Goal: Information Seeking & Learning: Learn about a topic

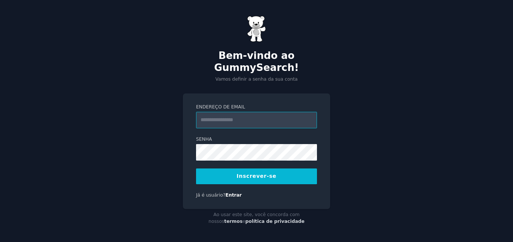
click at [242, 117] on input "Endereço de email" at bounding box center [256, 120] width 121 height 17
type input "**********"
click at [280, 172] on button "Inscrever-se" at bounding box center [256, 177] width 121 height 16
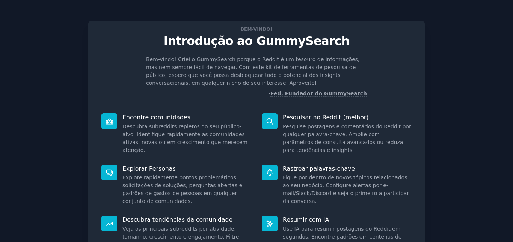
click at [405, 214] on div "Bem-vindo! Introdução ao GummySearch Bem-vindo! Criei o GummySearch porque o Re…" at bounding box center [256, 145] width 336 height 249
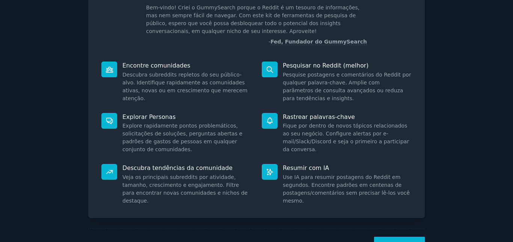
scroll to position [36, 0]
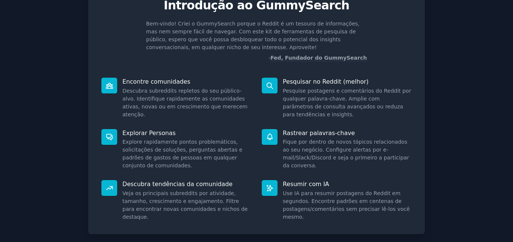
click at [378, 80] on p "Pesquisar no Reddit (melhor)" at bounding box center [347, 82] width 129 height 8
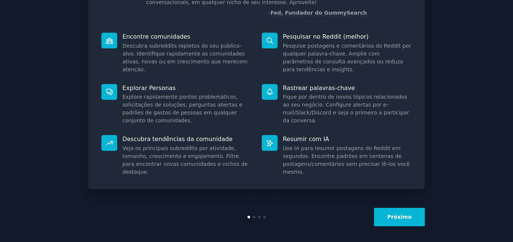
scroll to position [83, 0]
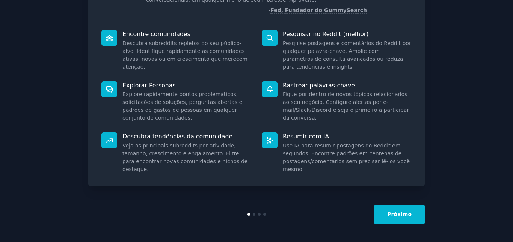
click at [321, 88] on font "Rastrear palavras-chave" at bounding box center [319, 85] width 72 height 7
click at [397, 216] on font "Próximo" at bounding box center [399, 214] width 24 height 6
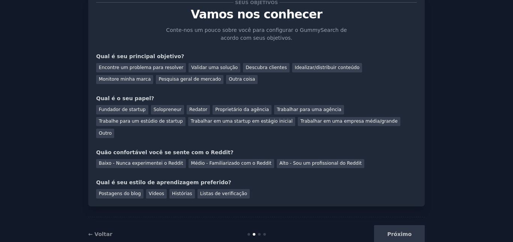
scroll to position [35, 0]
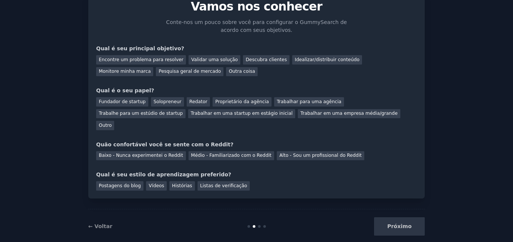
click at [397, 217] on div "Próximo" at bounding box center [368, 226] width 112 height 18
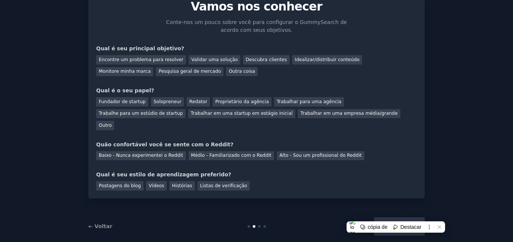
click at [397, 217] on div "Próximo" at bounding box center [368, 226] width 112 height 18
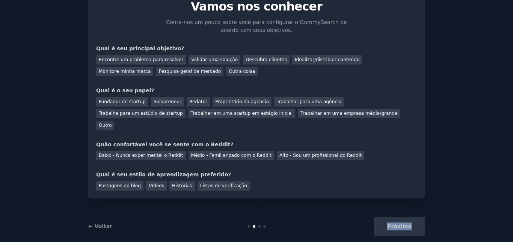
click at [397, 217] on div "Próximo" at bounding box center [368, 226] width 112 height 18
click at [325, 225] on div "← Voltar Próximo" at bounding box center [256, 226] width 336 height 35
click at [138, 59] on font "Encontre um problema para resolver" at bounding box center [141, 59] width 84 height 5
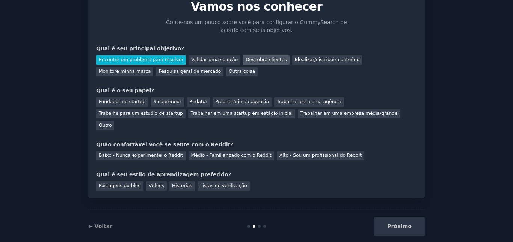
click at [249, 61] on font "Descubra clientes" at bounding box center [265, 59] width 41 height 5
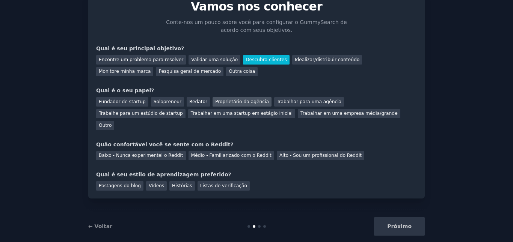
click at [218, 103] on font "Proprietário da agência" at bounding box center [242, 101] width 54 height 5
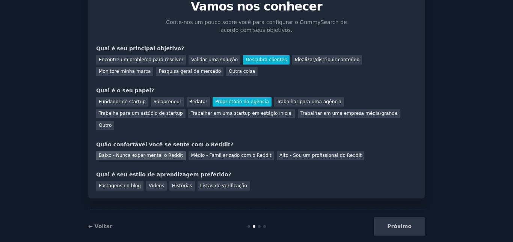
click at [156, 153] on font "Baixo - Nunca experimentei o Reddit" at bounding box center [141, 155] width 84 height 5
click at [174, 183] on font "Histórias" at bounding box center [182, 185] width 20 height 5
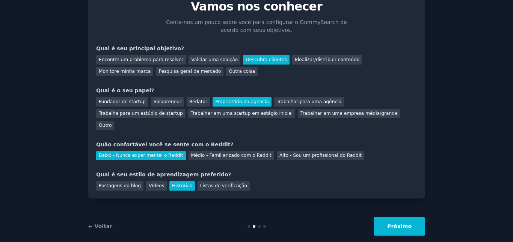
click at [393, 223] on font "Próximo" at bounding box center [399, 226] width 24 height 6
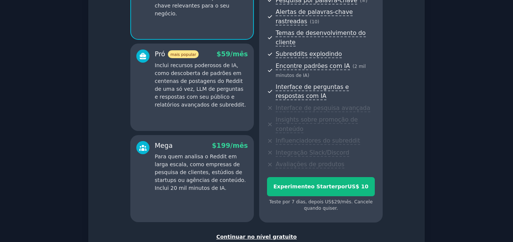
scroll to position [157, 0]
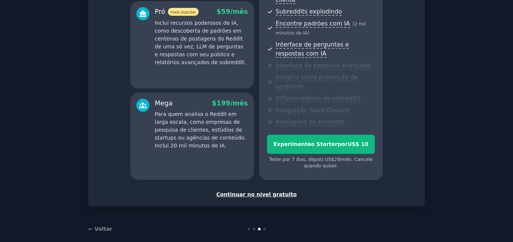
click at [261, 191] on font "Continuar no nível gratuito" at bounding box center [256, 194] width 80 height 6
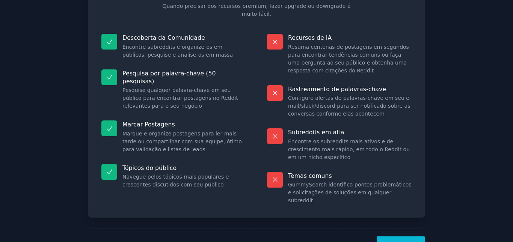
scroll to position [82, 0]
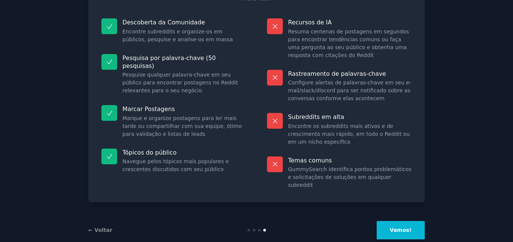
click at [392, 221] on button "Vamos!" at bounding box center [400, 230] width 48 height 18
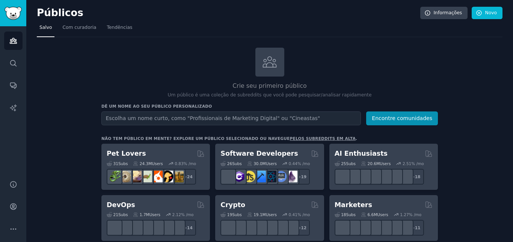
click at [152, 116] on input "text" at bounding box center [230, 118] width 259 height 14
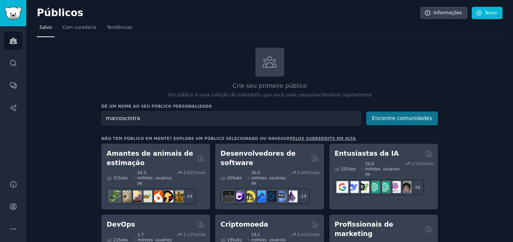
type input "marcoscintra"
click at [390, 118] on font "Encontre comunidades" at bounding box center [402, 118] width 60 height 6
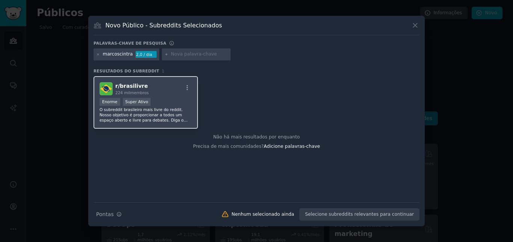
click at [149, 104] on div ">= 95º percentil para envios / dia Enorme Super Ativo" at bounding box center [145, 102] width 92 height 9
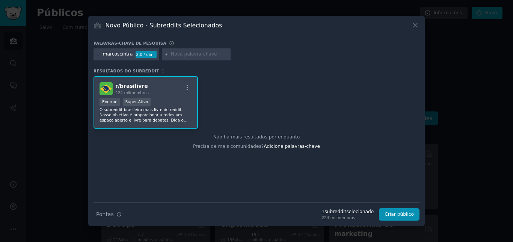
click at [156, 113] on font "O subreddit brasileiro mais livre do reddit. Nosso objetivo é proporcionar a to…" at bounding box center [144, 125] width 91 height 36
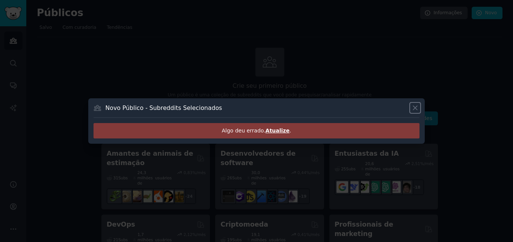
click at [413, 107] on icon at bounding box center [415, 108] width 8 height 8
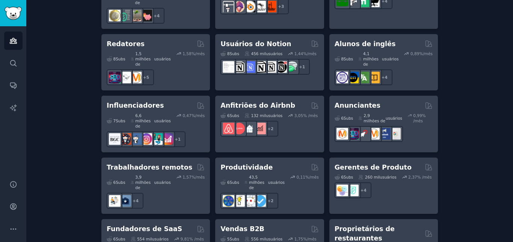
scroll to position [701, 0]
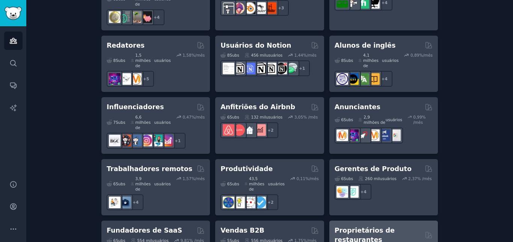
click at [378, 227] on font "Proprietários de restaurantes" at bounding box center [364, 235] width 60 height 17
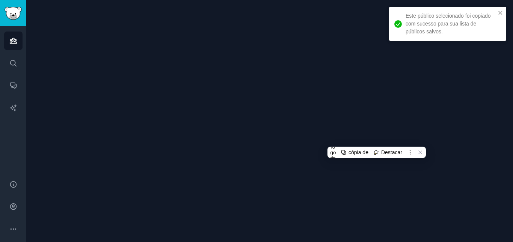
click at [433, 144] on div at bounding box center [269, 121] width 486 height 242
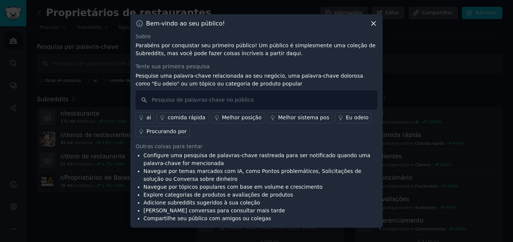
click at [188, 117] on font "comida rápida" at bounding box center [186, 117] width 38 height 6
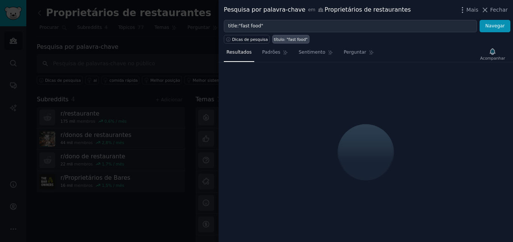
click at [192, 34] on div at bounding box center [256, 121] width 513 height 242
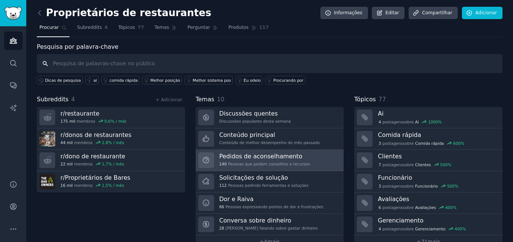
scroll to position [17, 0]
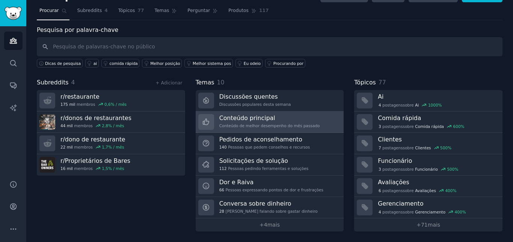
click at [260, 123] on div "Conteúdo principal Conteúdo de melhor desempenho do mês passado" at bounding box center [269, 122] width 101 height 16
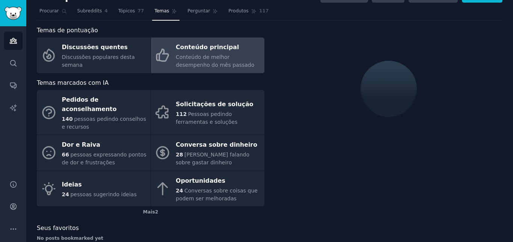
scroll to position [17, 0]
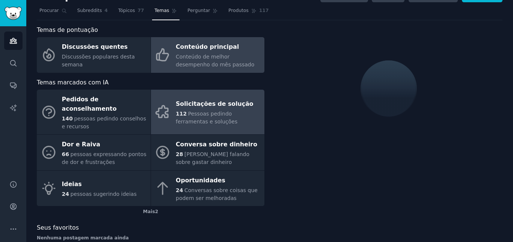
click at [221, 105] on div "Solicitações de solução" at bounding box center [218, 104] width 85 height 12
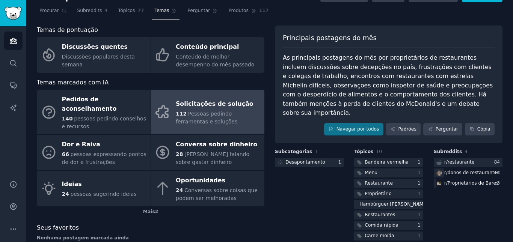
scroll to position [39, 0]
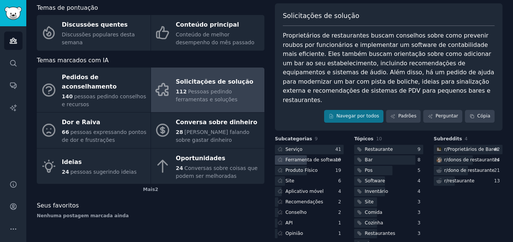
click at [299, 157] on font "Ferramenta de software" at bounding box center [312, 159] width 55 height 5
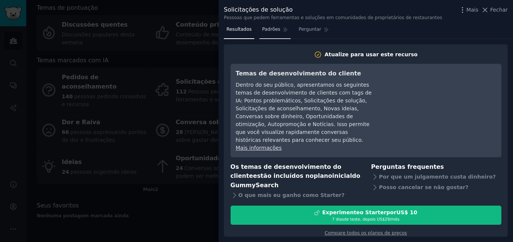
click at [271, 33] on link "Padrões" at bounding box center [274, 31] width 31 height 15
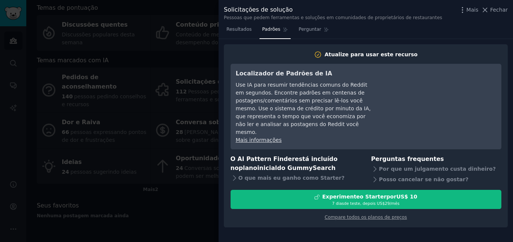
click at [171, 45] on div at bounding box center [256, 121] width 513 height 242
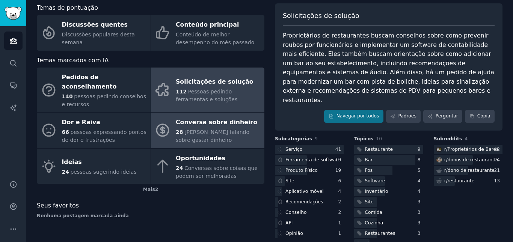
click at [241, 135] on div "28 Pessoas falando sobre gastar dinheiro" at bounding box center [218, 136] width 85 height 16
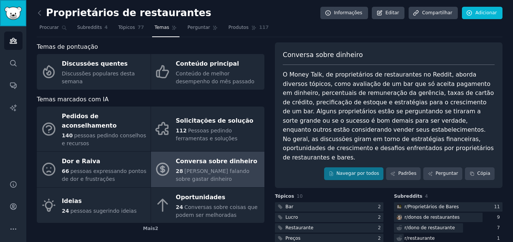
click at [15, 14] on img "Barra lateral" at bounding box center [13, 13] width 17 height 13
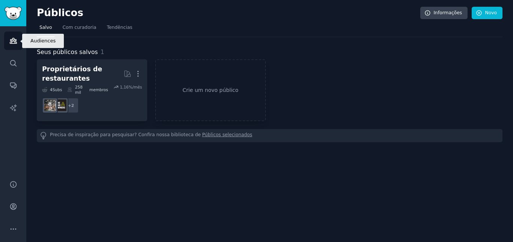
click at [13, 39] on icon "Barra lateral" at bounding box center [13, 41] width 8 height 8
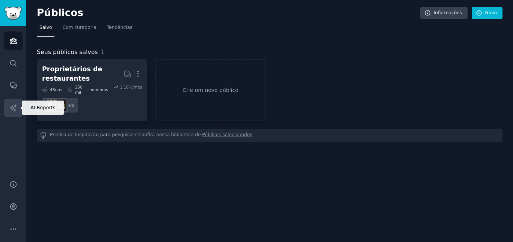
click at [14, 108] on icon "Barra lateral" at bounding box center [13, 108] width 8 height 8
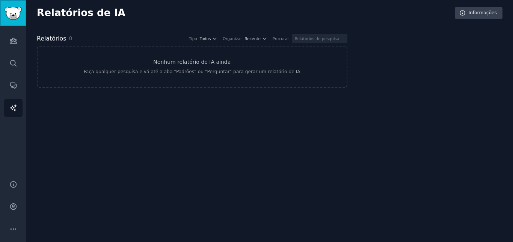
click at [12, 16] on img "Barra lateral" at bounding box center [13, 13] width 17 height 13
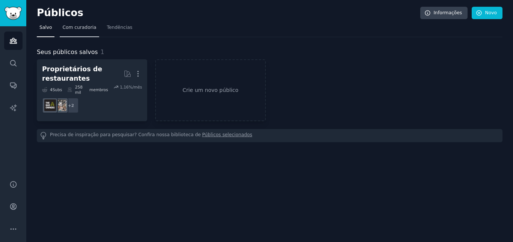
click at [71, 29] on font "Com curadoria" at bounding box center [79, 27] width 34 height 5
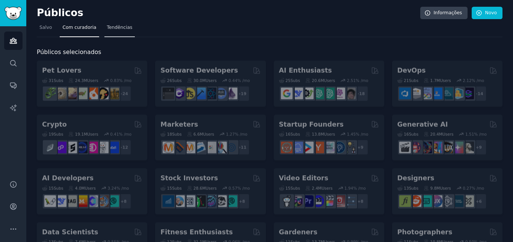
click at [116, 25] on font "Tendências" at bounding box center [120, 27] width 26 height 5
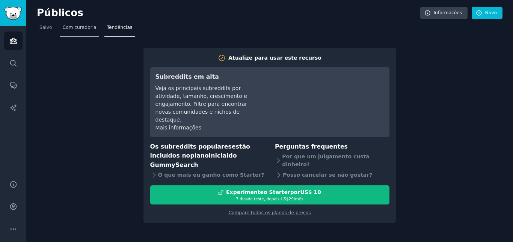
click at [77, 34] on link "Com curadoria" at bounding box center [79, 29] width 39 height 15
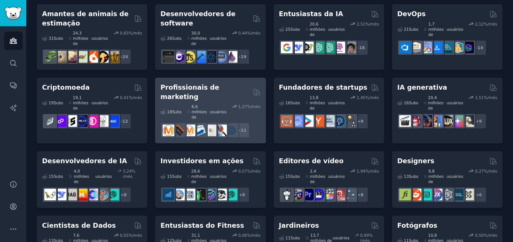
scroll to position [56, 0]
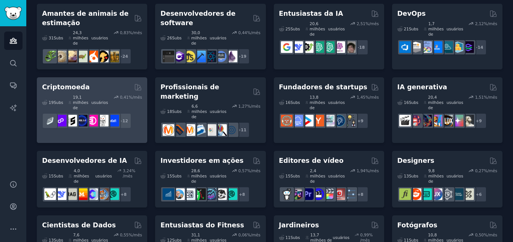
click at [75, 95] on font "19,1 milhões de" at bounding box center [80, 102] width 15 height 15
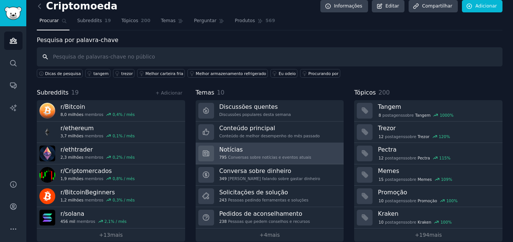
scroll to position [17, 0]
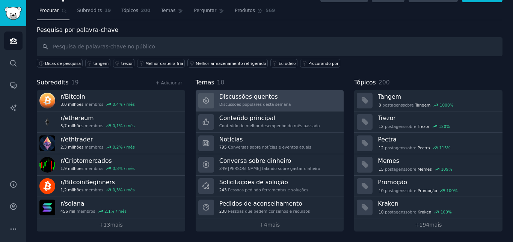
click at [262, 102] on font "Discussões populares desta semana" at bounding box center [255, 104] width 72 height 5
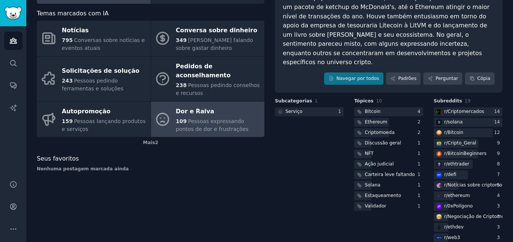
scroll to position [82, 0]
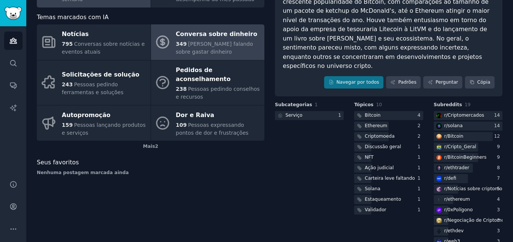
click at [201, 45] on font "Pessoas falando sobre gastar dinheiro" at bounding box center [214, 48] width 77 height 14
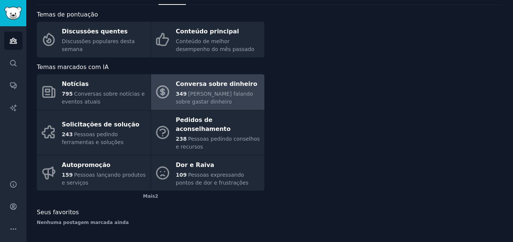
scroll to position [23, 0]
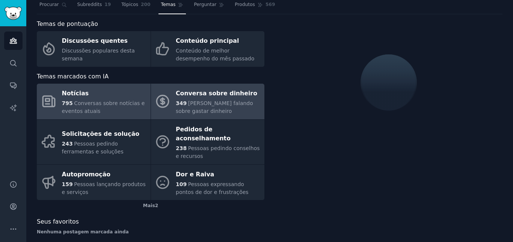
click at [83, 102] on font "Conversas sobre notícias e eventos atuais" at bounding box center [103, 107] width 83 height 14
